Goal: Navigation & Orientation: Find specific page/section

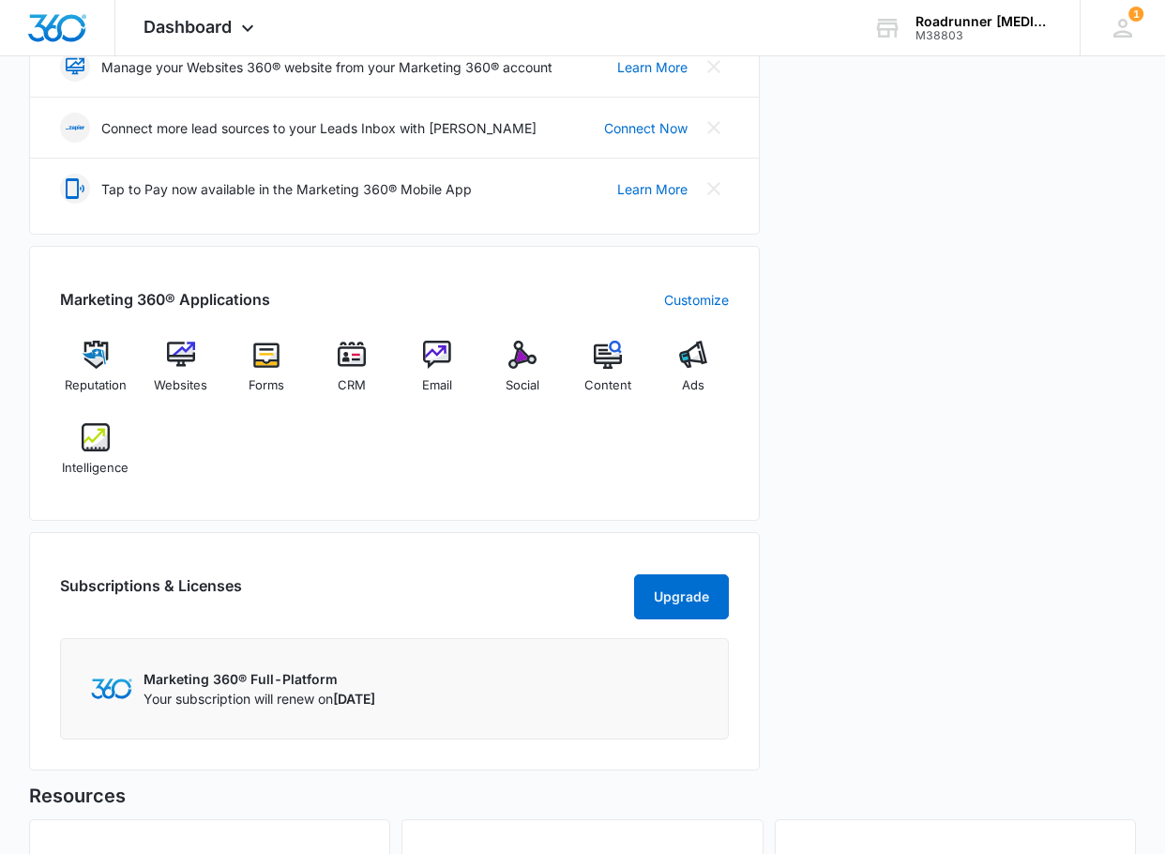
scroll to position [657, 0]
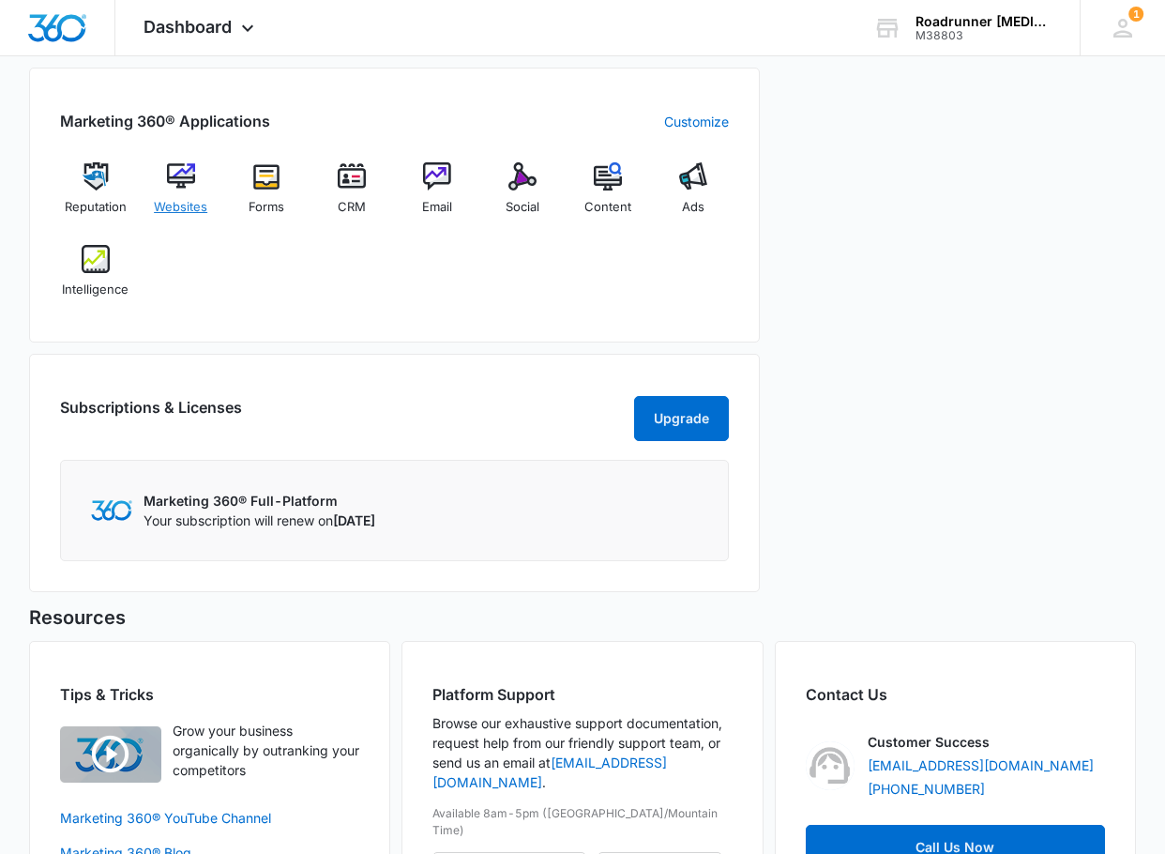
click at [171, 178] on img at bounding box center [181, 176] width 28 height 28
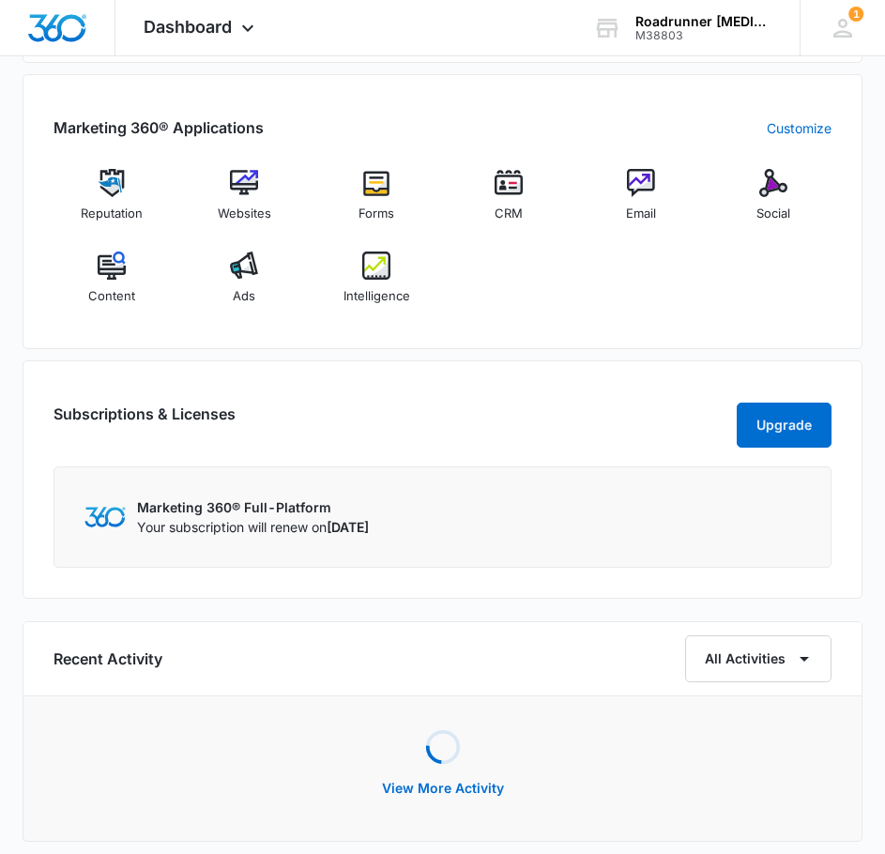
scroll to position [657, 0]
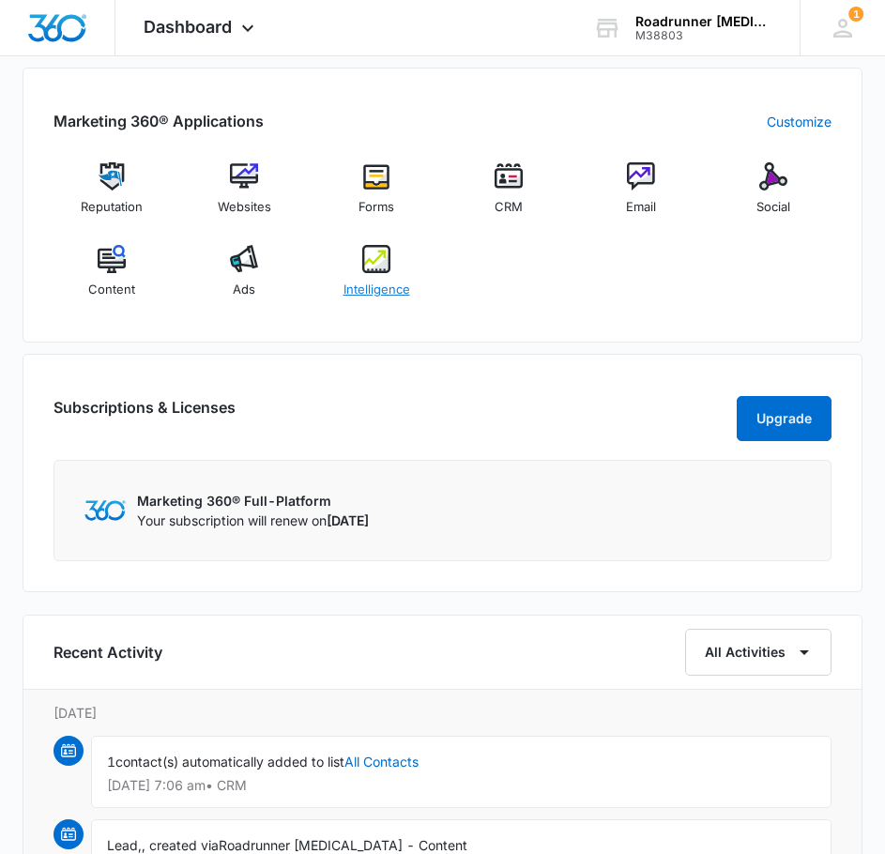
click at [373, 264] on img at bounding box center [376, 259] width 28 height 28
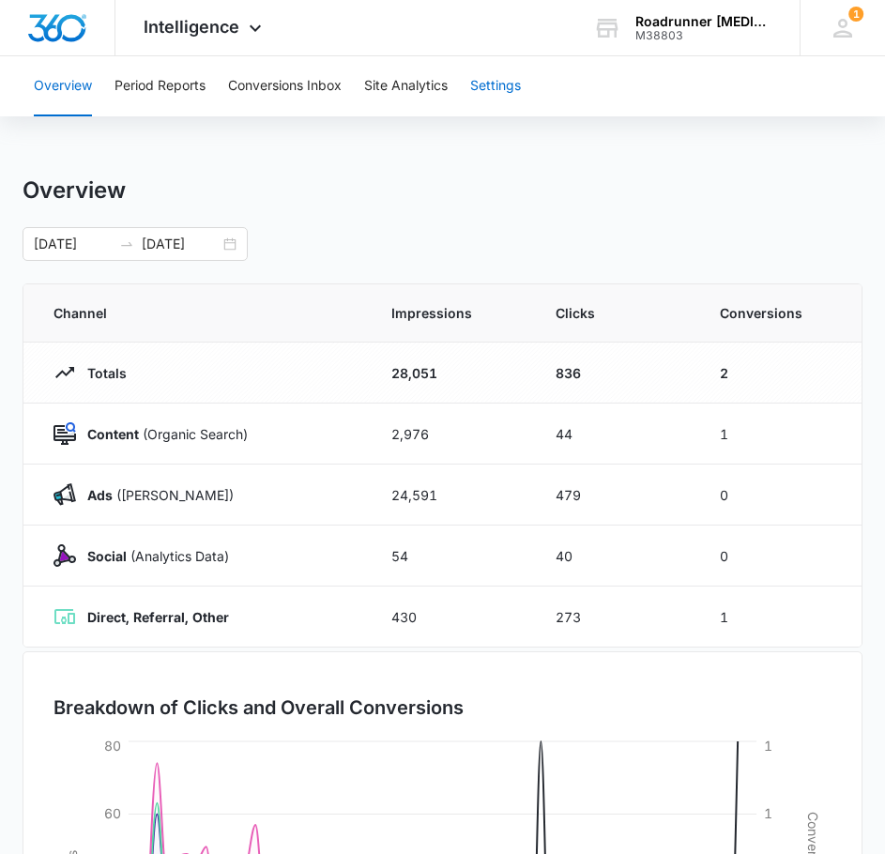
click at [504, 90] on button "Settings" at bounding box center [495, 86] width 51 height 60
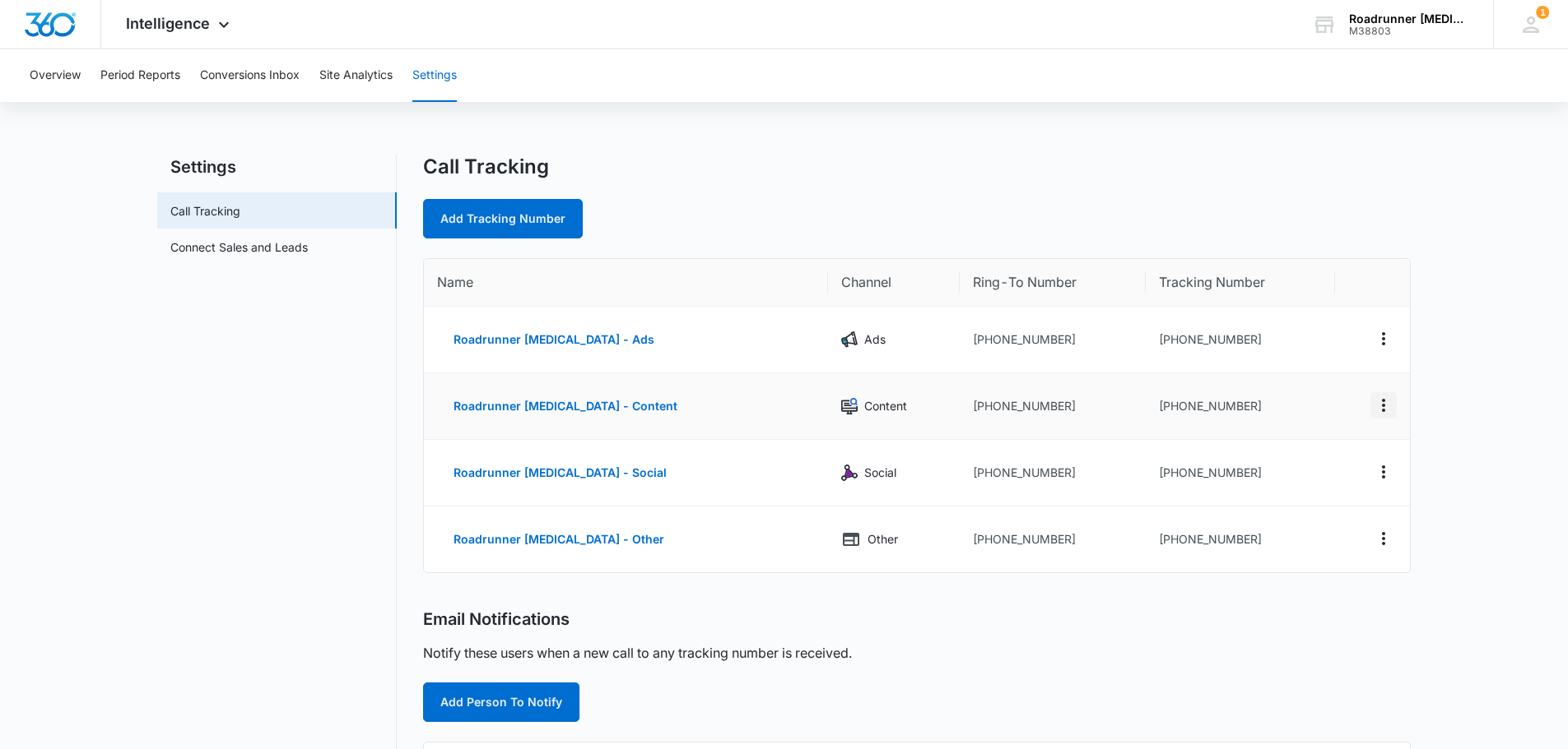
click at [788, 410] on icon "Actions" at bounding box center [1383, 405] width 20 height 20
click at [788, 402] on main "Settings Call Tracking Connect Sales and Leads Call Tracking Add Tracking Numbe…" at bounding box center [784, 639] width 1568 height 971
click at [788, 347] on main "Settings Call Tracking Connect Sales and Leads Call Tracking Add Tracking Numbe…" at bounding box center [784, 639] width 1568 height 971
click at [245, 244] on link "Connect Sales and Leads" at bounding box center [239, 247] width 138 height 18
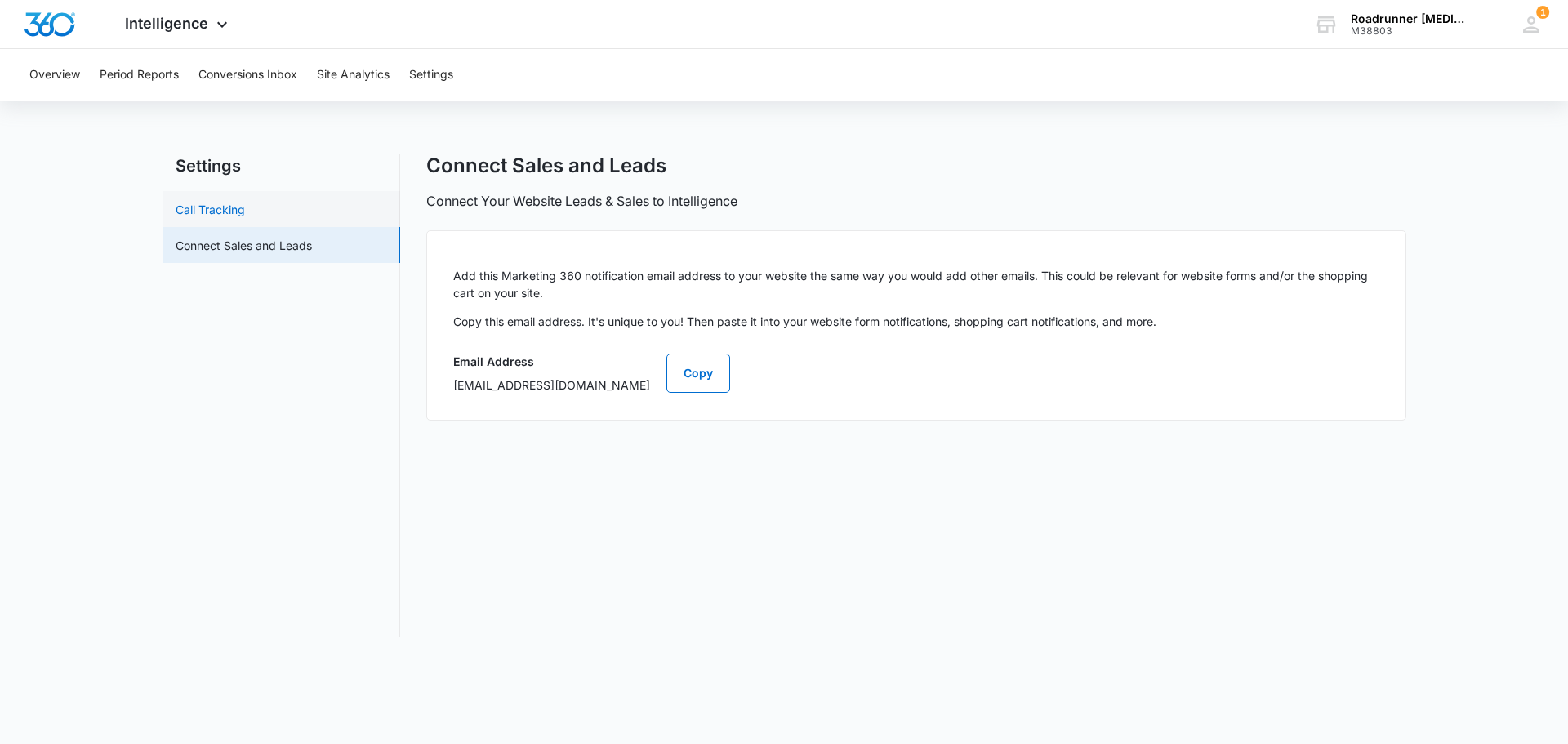
click at [210, 206] on link "Call Tracking" at bounding box center [211, 210] width 70 height 17
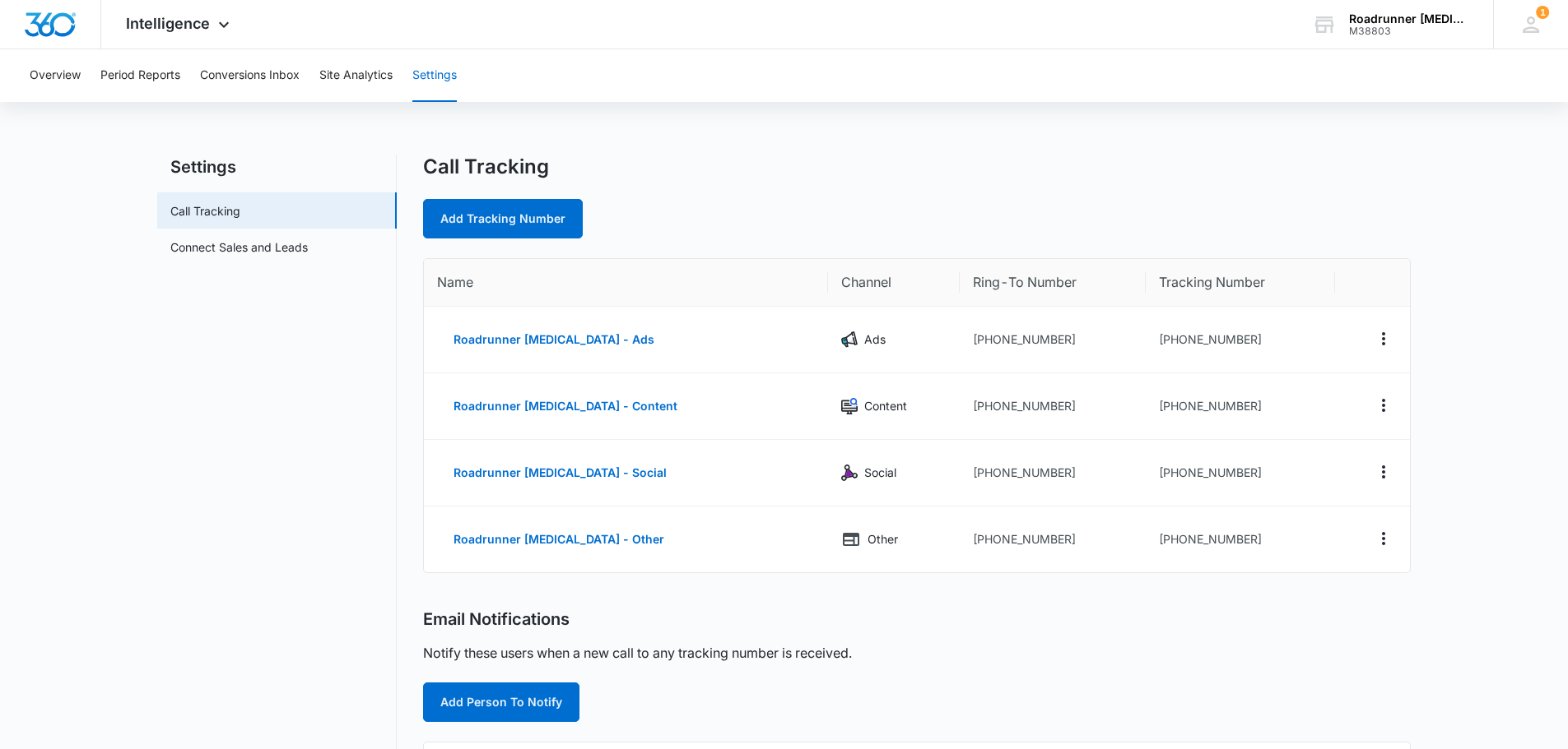
click at [204, 426] on nav "Settings Call Tracking Connect Sales and Leads" at bounding box center [276, 630] width 240 height 951
click at [234, 478] on nav "Settings Call Tracking Connect Sales and Leads" at bounding box center [276, 630] width 240 height 951
click at [54, 33] on img "Dashboard" at bounding box center [50, 25] width 53 height 25
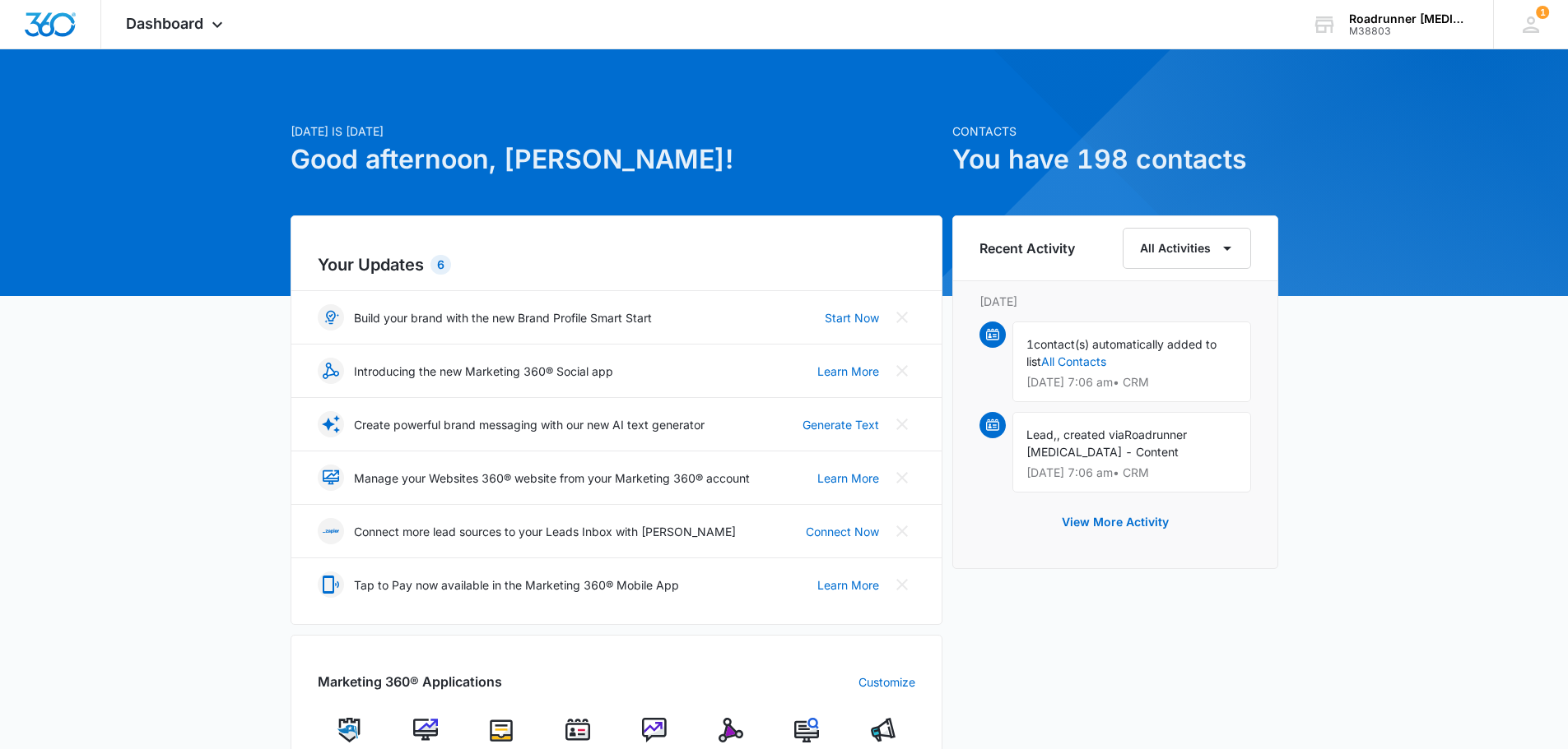
click at [165, 396] on div "[DATE] is [DATE] Good afternoon, [PERSON_NAME]! Contacts You have 198 contacts …" at bounding box center [784, 739] width 1568 height 1339
click at [289, 413] on div "[DATE] is [DATE] Good afternoon, [PERSON_NAME]! Contacts You have 198 contacts …" at bounding box center [784, 739] width 1568 height 1339
